Goal: Information Seeking & Learning: Learn about a topic

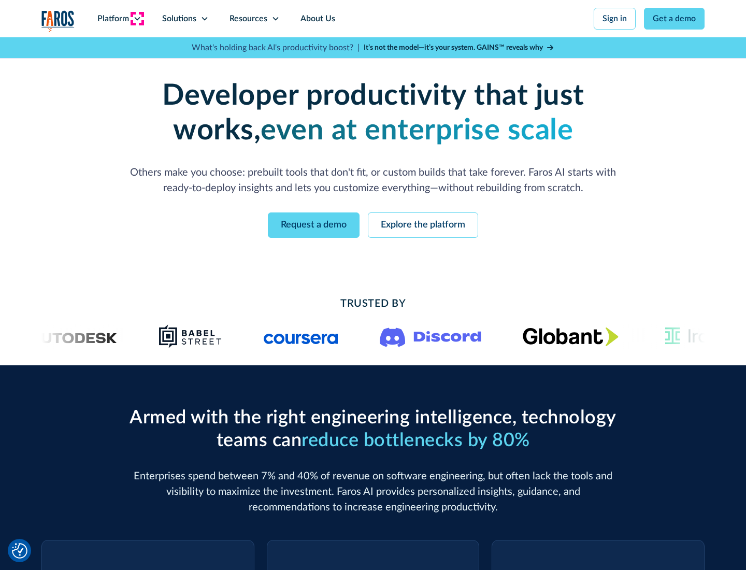
click at [137, 19] on icon at bounding box center [137, 18] width 8 height 8
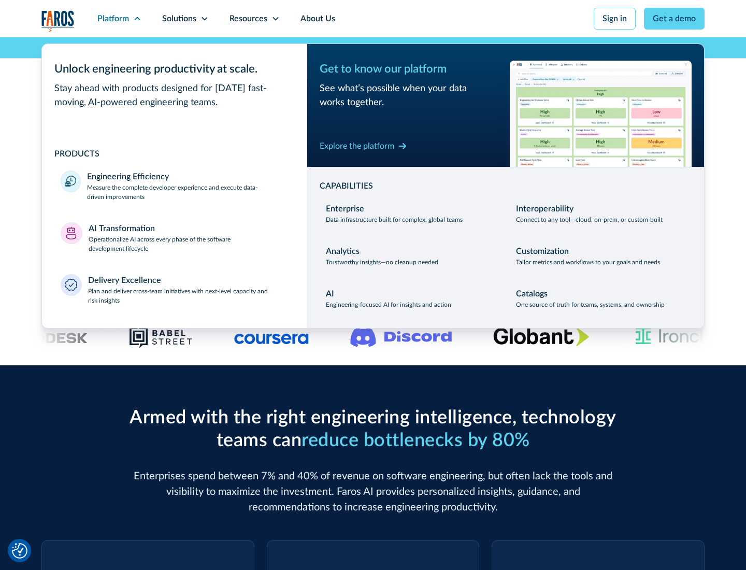
click at [187, 192] on p "Measure the complete developer experience and execute data-driven improvements" at bounding box center [187, 192] width 201 height 19
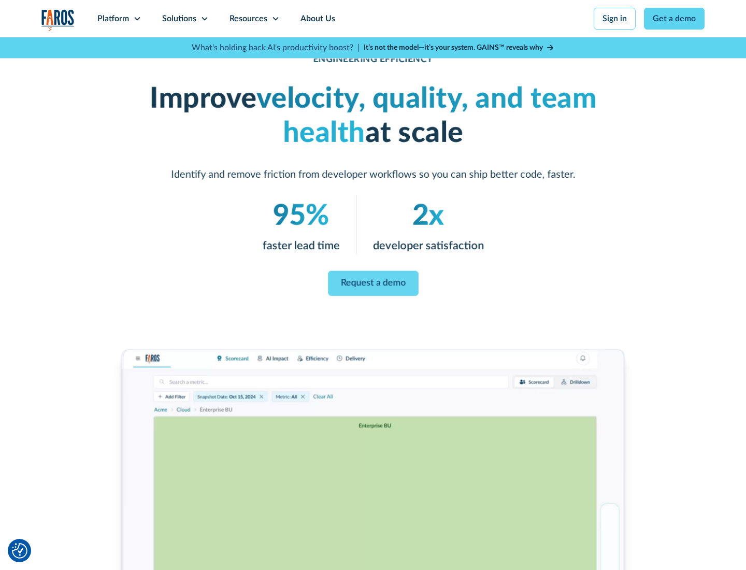
click at [373, 283] on link "Request a demo" at bounding box center [373, 283] width 91 height 25
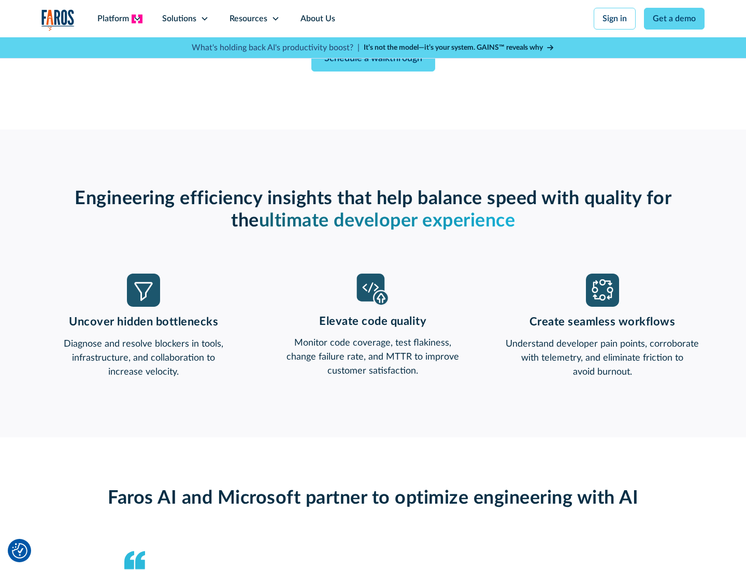
click at [137, 19] on icon at bounding box center [137, 18] width 8 height 8
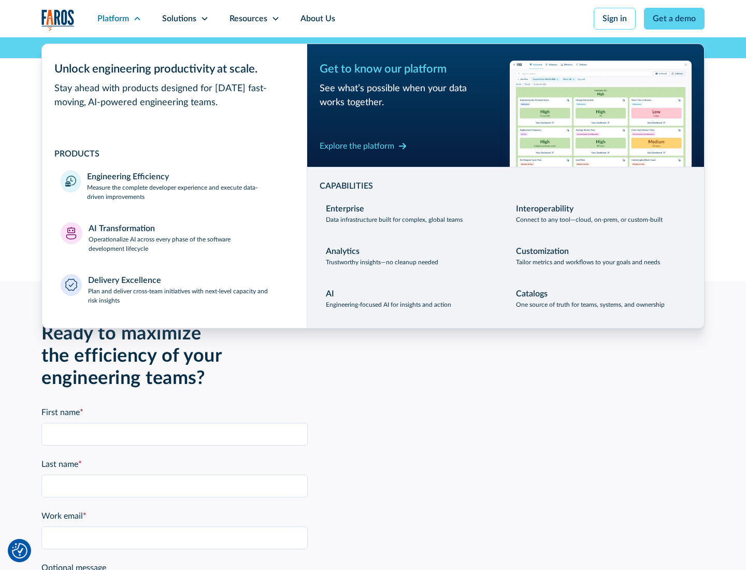
scroll to position [2271, 0]
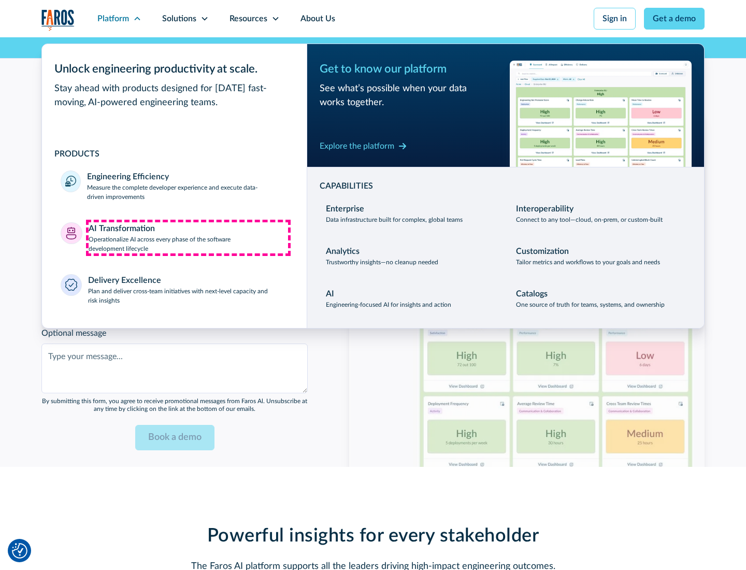
click at [188, 237] on p "Operationalize AI across every phase of the software development lifecycle" at bounding box center [189, 244] width 200 height 19
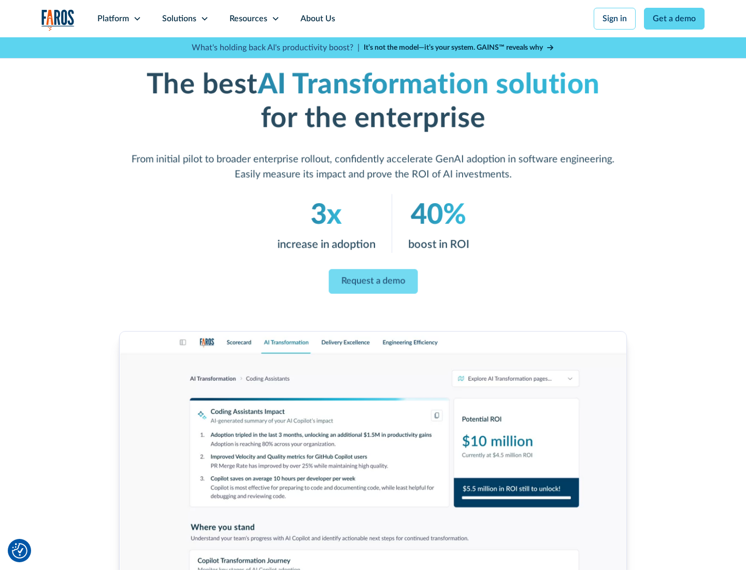
click at [373, 281] on link "Request a demo" at bounding box center [372, 281] width 89 height 25
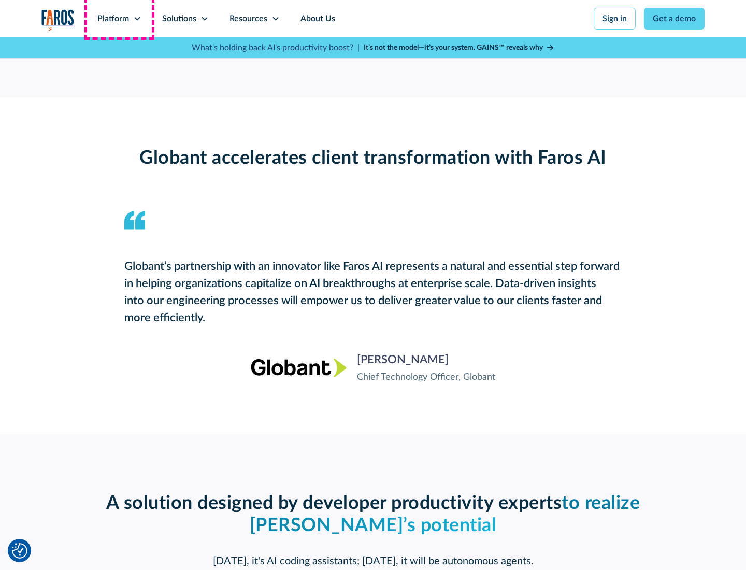
click at [119, 19] on div "Platform" at bounding box center [113, 18] width 32 height 12
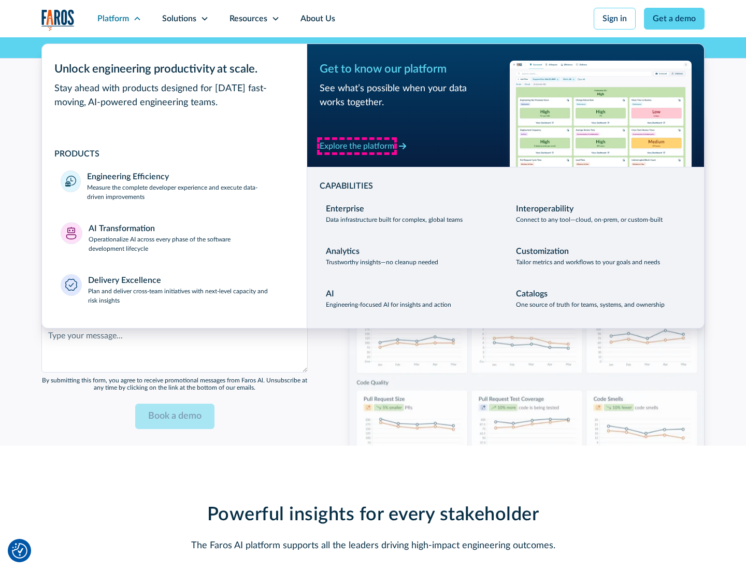
scroll to position [2520, 0]
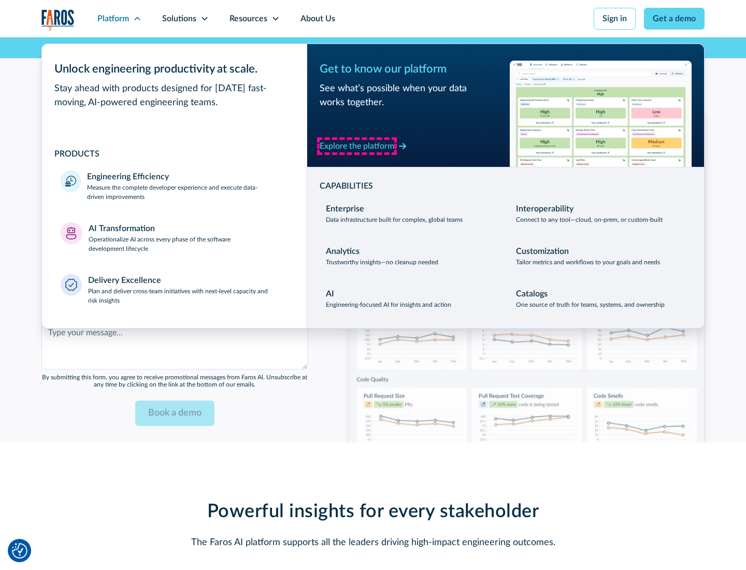
click at [357, 145] on div "Explore the platform" at bounding box center [356, 146] width 75 height 12
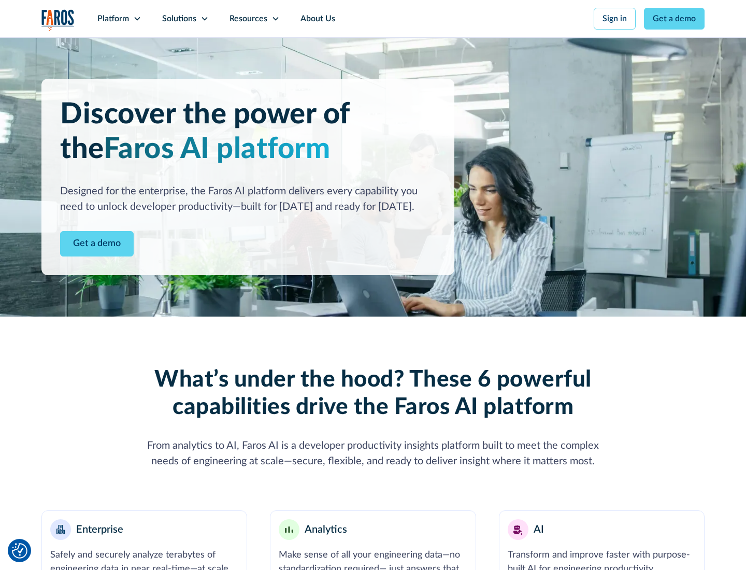
click at [97, 243] on link "Get a demo" at bounding box center [97, 243] width 74 height 25
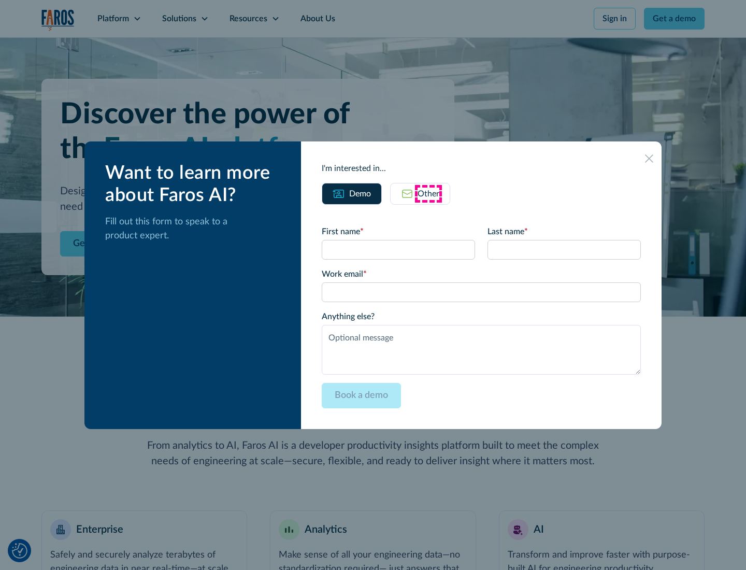
click at [428, 193] on div "Other" at bounding box center [428, 193] width 22 height 12
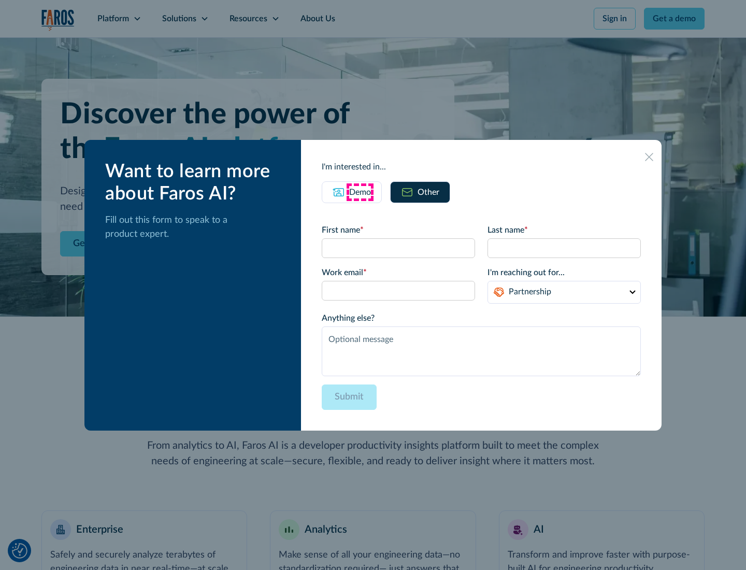
click at [360, 192] on div "Demo" at bounding box center [360, 192] width 22 height 12
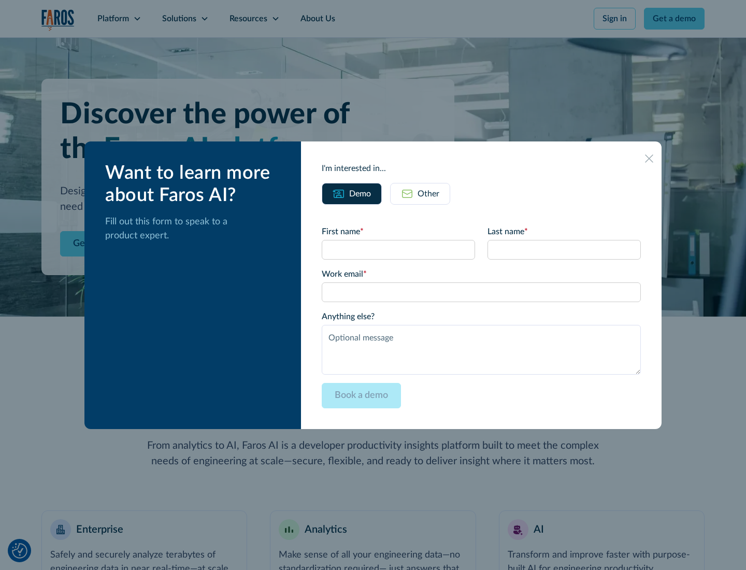
click at [649, 158] on icon at bounding box center [649, 158] width 8 height 8
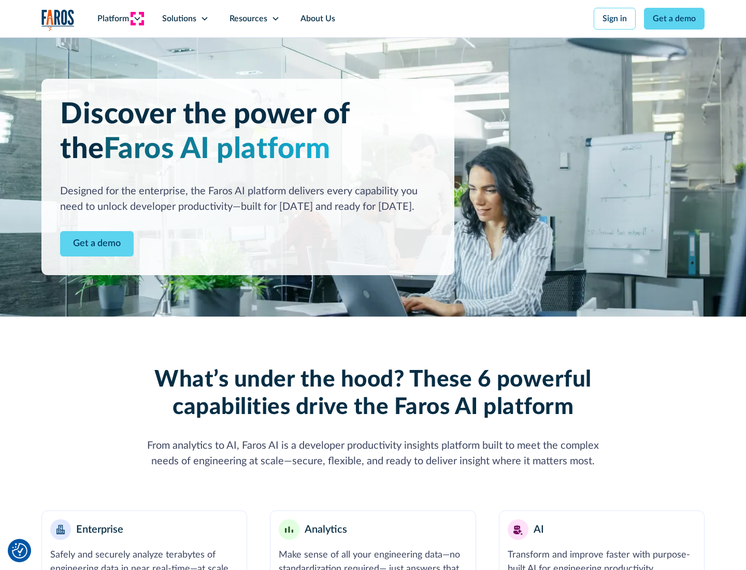
click at [137, 19] on icon at bounding box center [137, 18] width 8 height 8
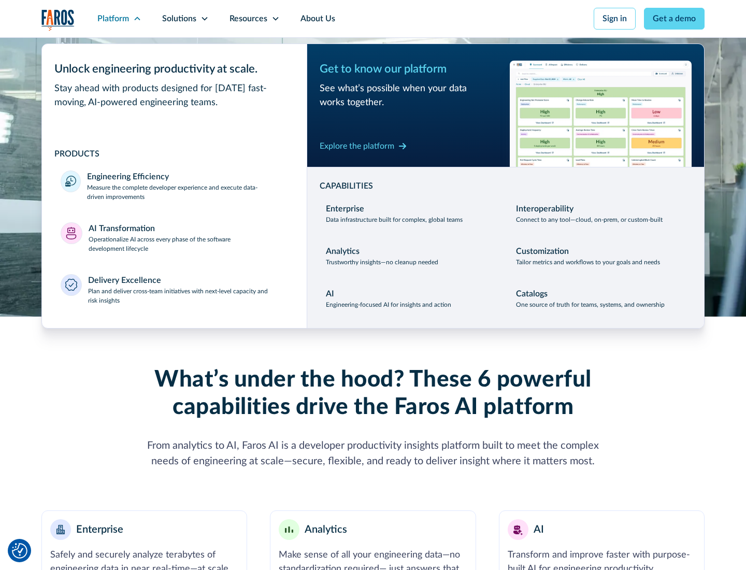
click at [187, 295] on p "Plan and deliver cross-team initiatives with next-level capacity and risk insig…" at bounding box center [188, 295] width 200 height 19
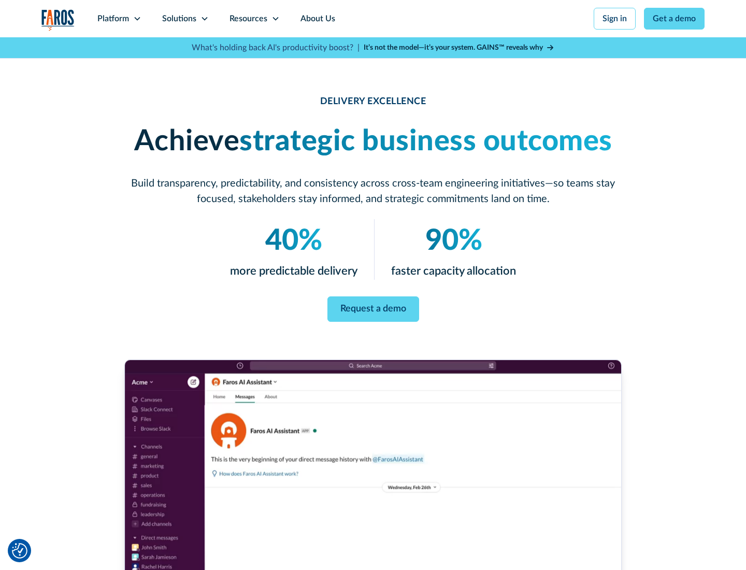
click at [204, 19] on icon at bounding box center [204, 18] width 8 height 8
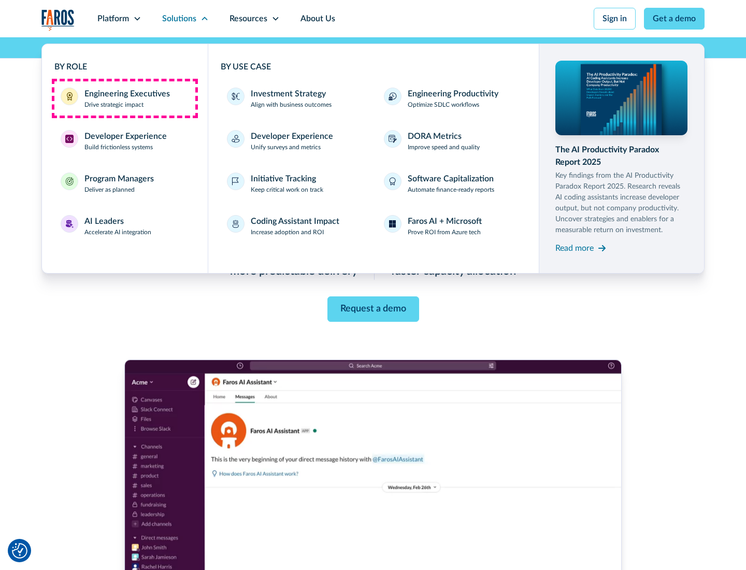
click at [124, 98] on div "Engineering Executives" at bounding box center [126, 93] width 85 height 12
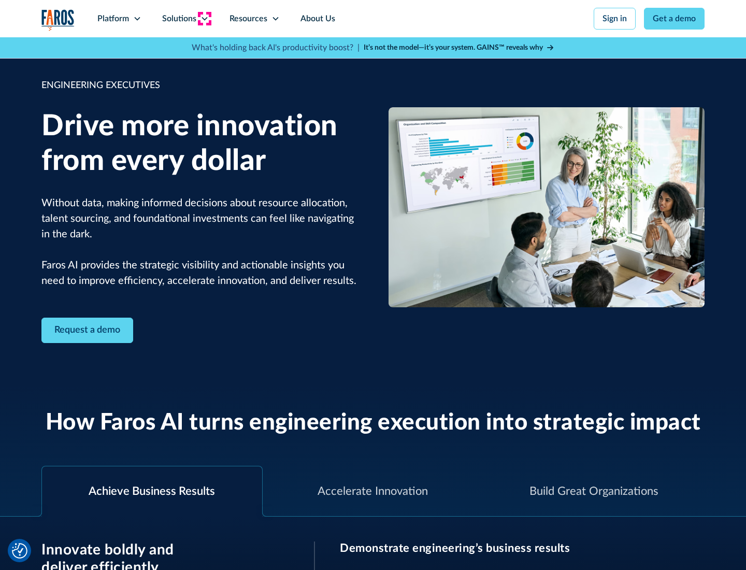
click at [204, 19] on icon at bounding box center [204, 18] width 8 height 8
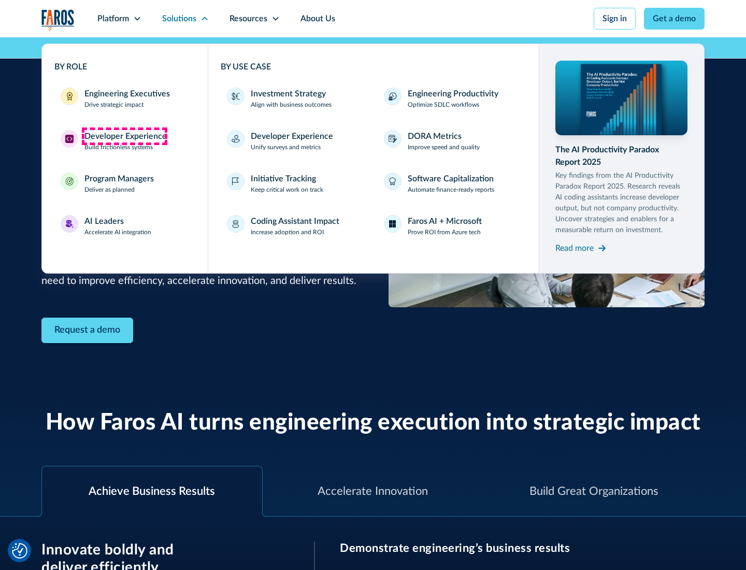
click at [124, 136] on div "Developer Experience" at bounding box center [125, 136] width 82 height 12
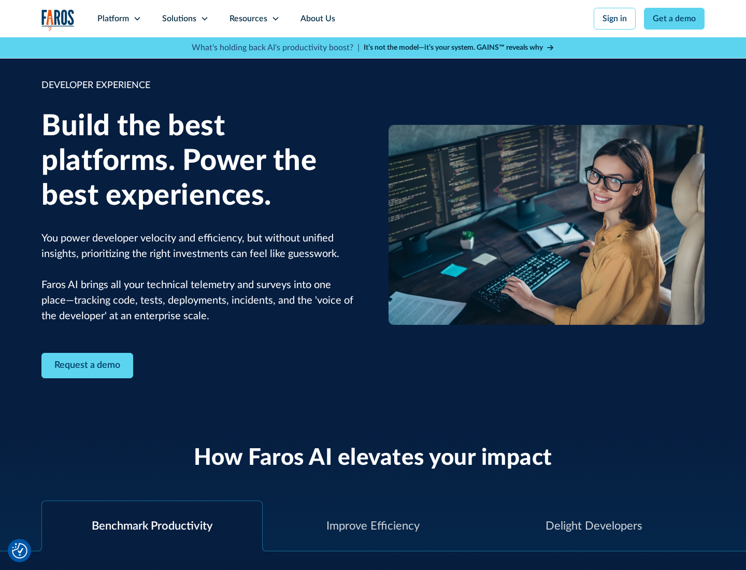
click at [185, 19] on div "Solutions" at bounding box center [179, 18] width 34 height 12
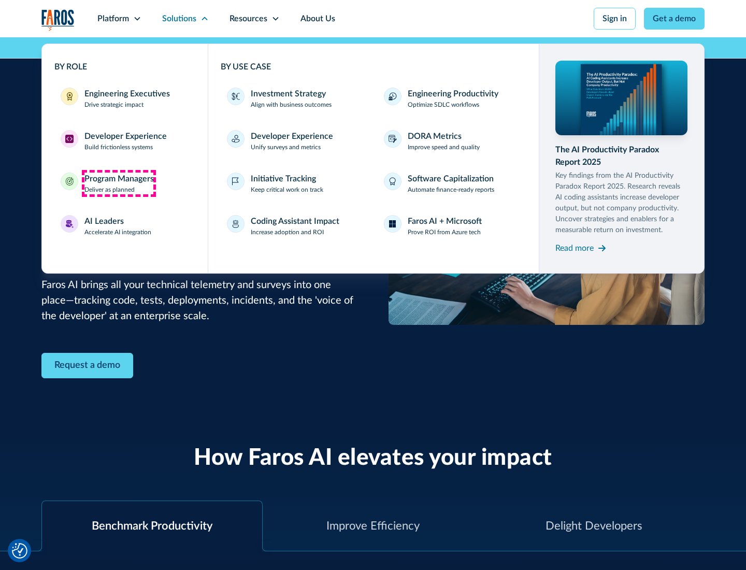
click at [119, 183] on div "Program Managers" at bounding box center [118, 178] width 69 height 12
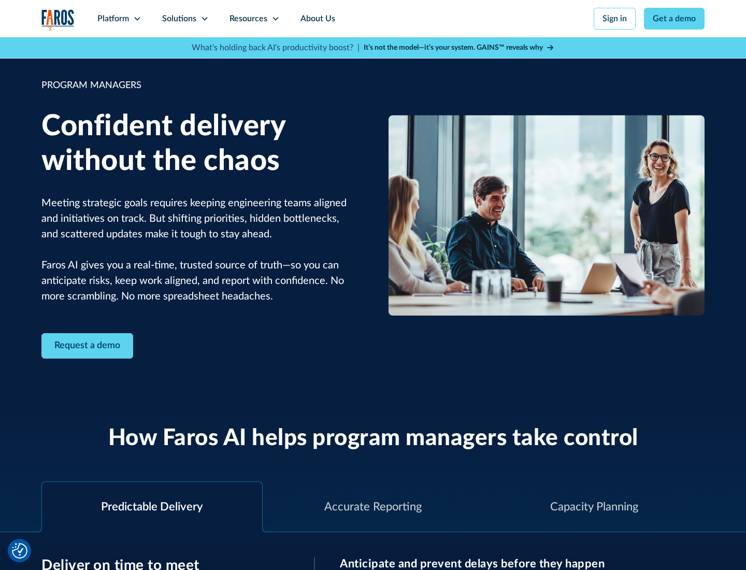
click at [204, 19] on icon at bounding box center [204, 18] width 8 height 8
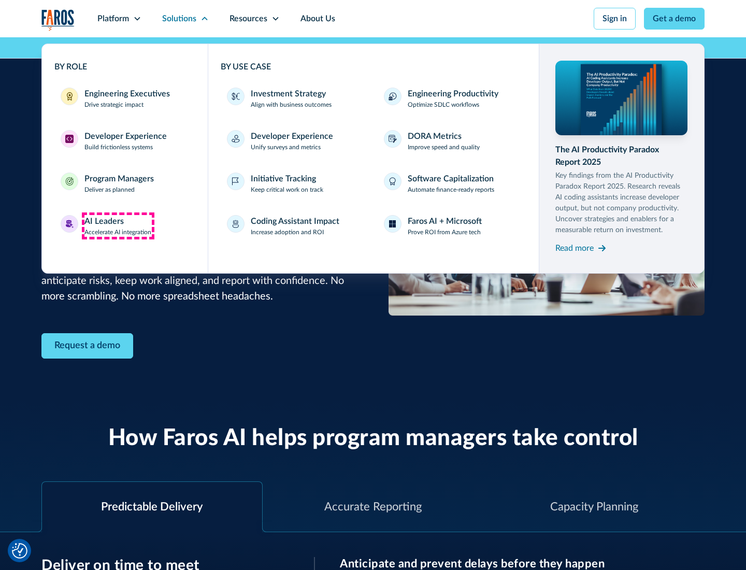
click at [118, 226] on div "AI Leaders" at bounding box center [103, 221] width 39 height 12
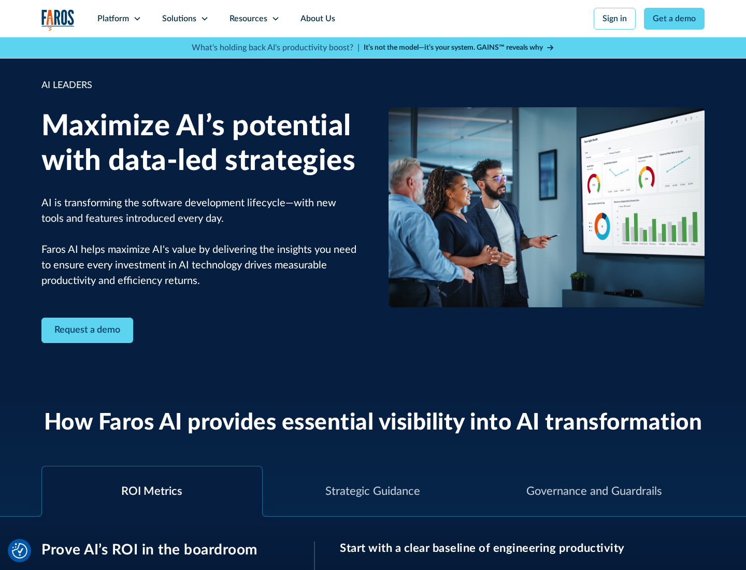
click at [204, 19] on icon at bounding box center [204, 18] width 8 height 8
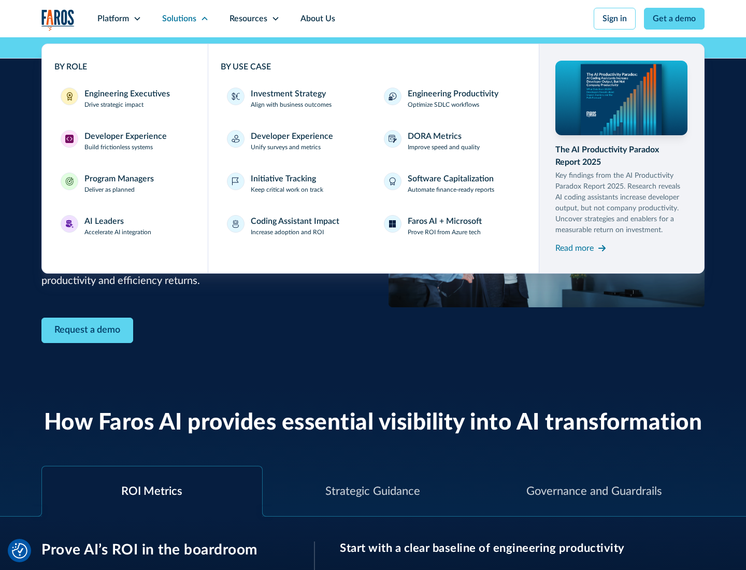
click at [287, 94] on div "Investment Strategy" at bounding box center [288, 93] width 75 height 12
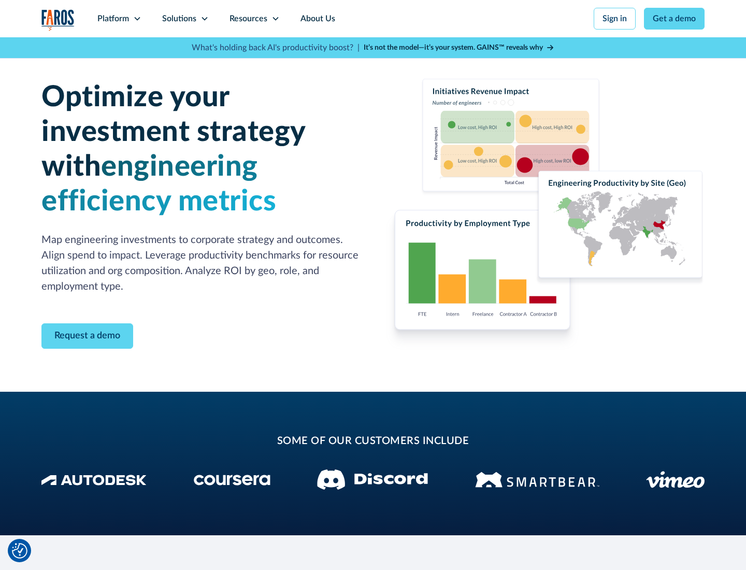
click at [204, 19] on icon at bounding box center [204, 18] width 8 height 8
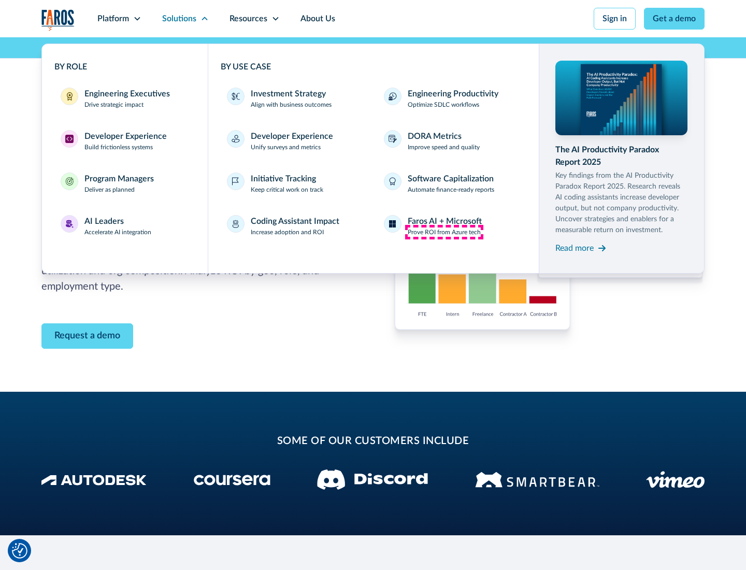
click at [444, 232] on p "Prove ROI from Azure tech" at bounding box center [443, 231] width 73 height 9
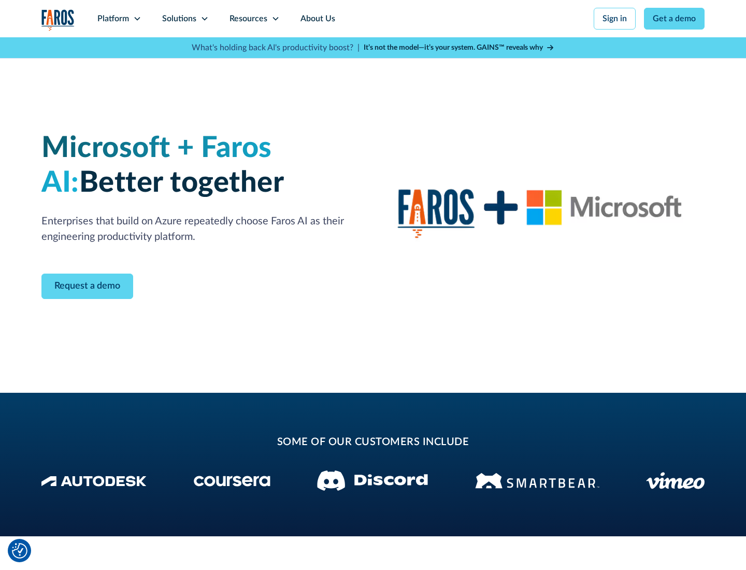
click at [204, 19] on icon at bounding box center [204, 18] width 8 height 8
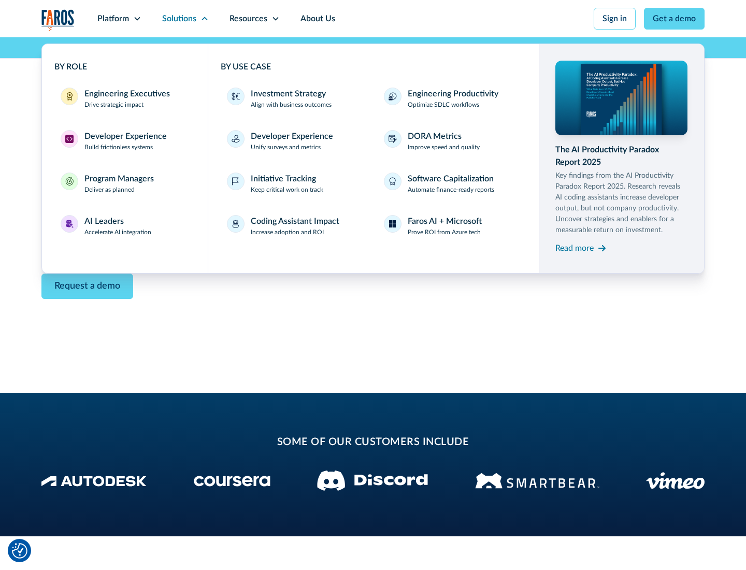
click at [574, 247] on div "Read more" at bounding box center [574, 248] width 38 height 12
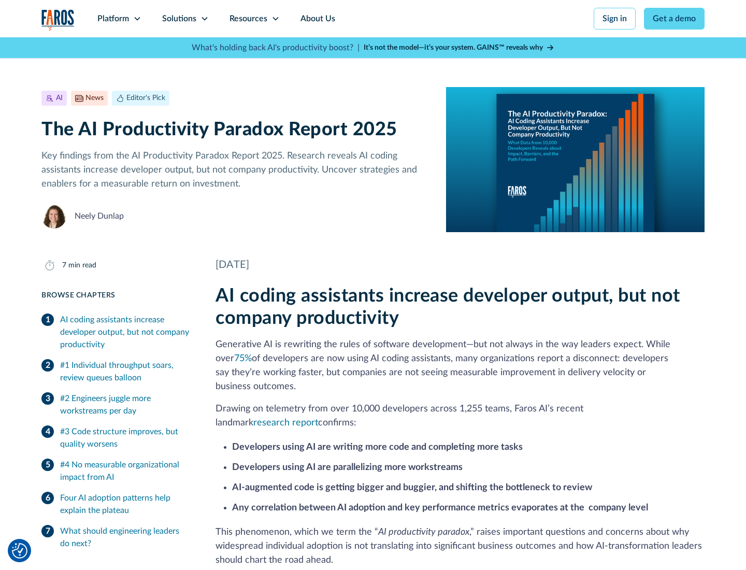
click at [274, 19] on icon at bounding box center [275, 18] width 8 height 8
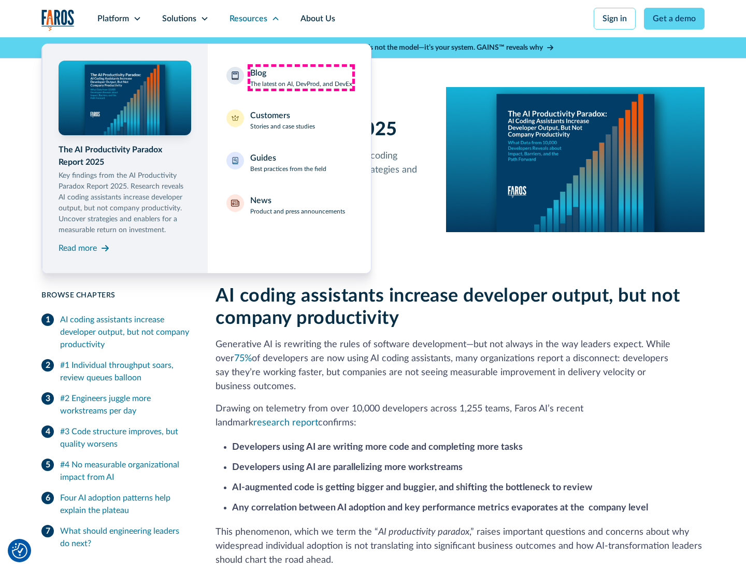
click at [301, 78] on div "Blog The latest on AI, DevProd, and DevEx" at bounding box center [301, 78] width 102 height 22
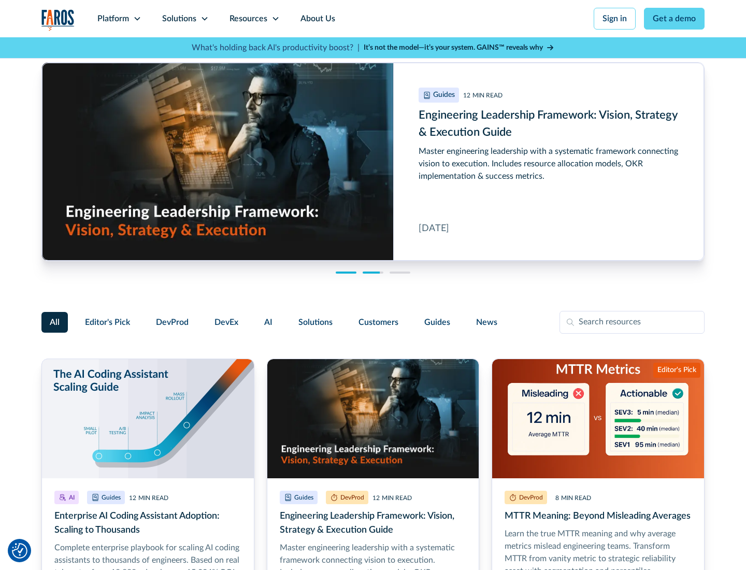
click at [674, 19] on link "Get a demo" at bounding box center [674, 19] width 61 height 22
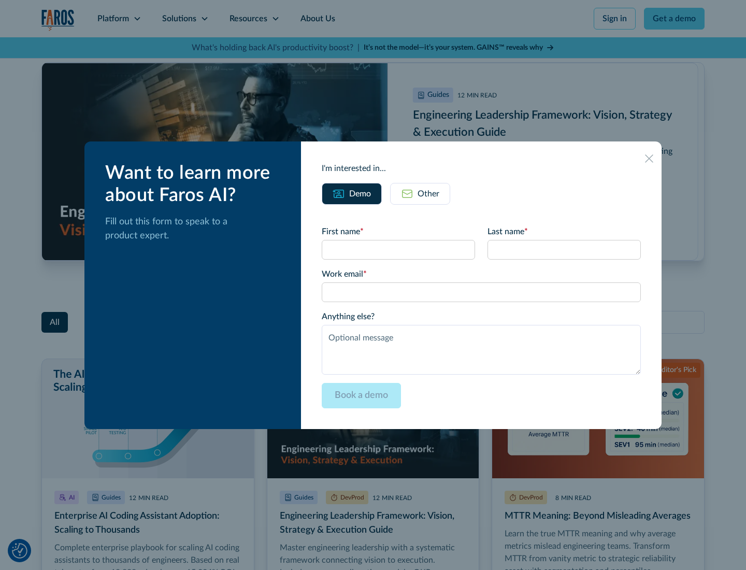
click at [420, 193] on div "Other" at bounding box center [428, 193] width 22 height 12
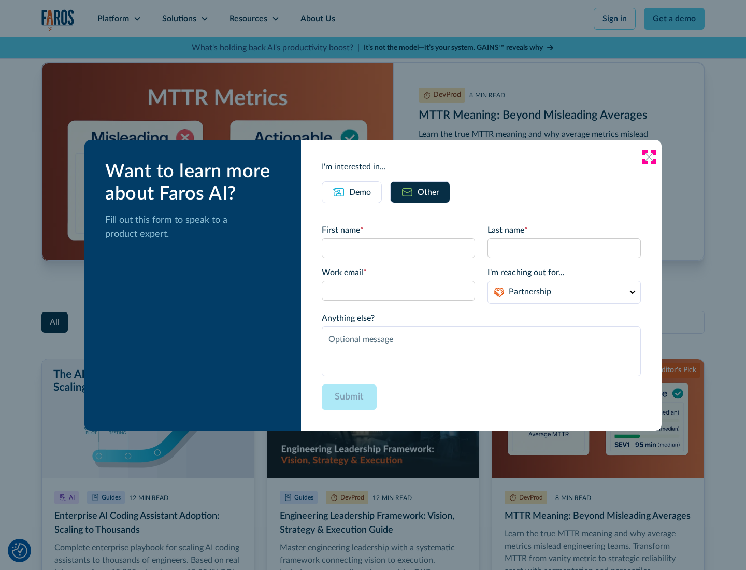
click at [649, 156] on icon at bounding box center [649, 157] width 8 height 8
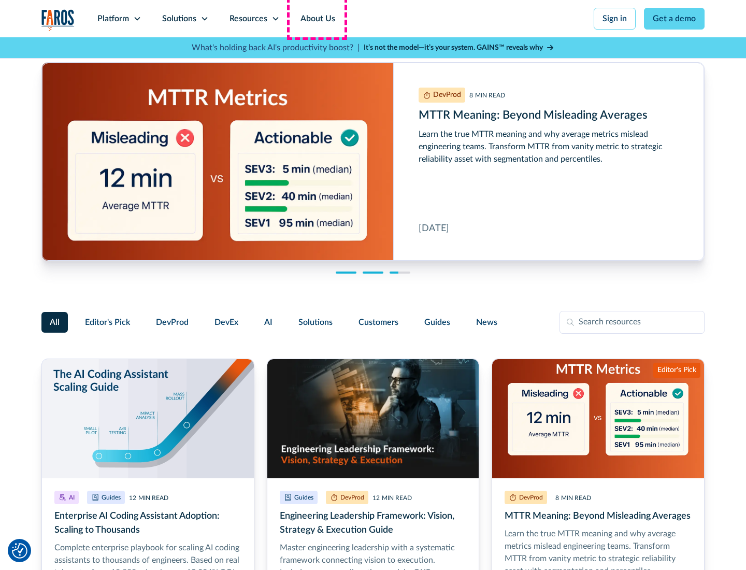
click at [316, 19] on link "About Us" at bounding box center [317, 18] width 55 height 37
